Goal: Task Accomplishment & Management: Complete application form

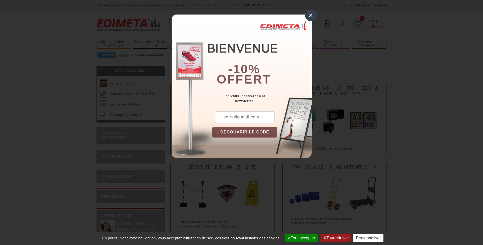
click at [311, 15] on div "×" at bounding box center [311, 15] width 12 height 12
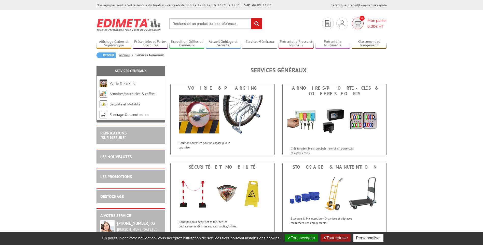
click at [375, 25] on span "0,00" at bounding box center [371, 26] width 8 height 5
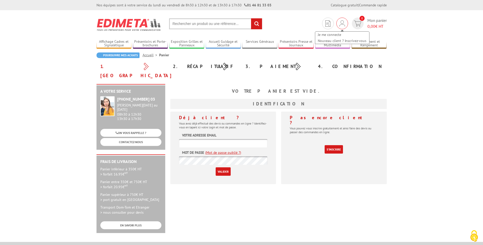
click at [342, 24] on img at bounding box center [342, 23] width 6 height 6
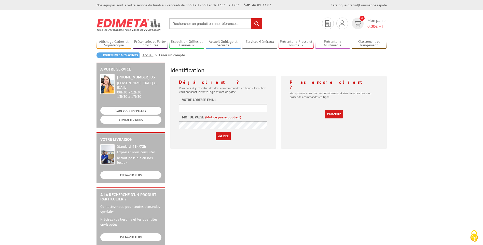
click at [226, 108] on input "text" at bounding box center [223, 108] width 88 height 8
type input "[EMAIL_ADDRESS][DOMAIN_NAME]"
